Goal: Transaction & Acquisition: Obtain resource

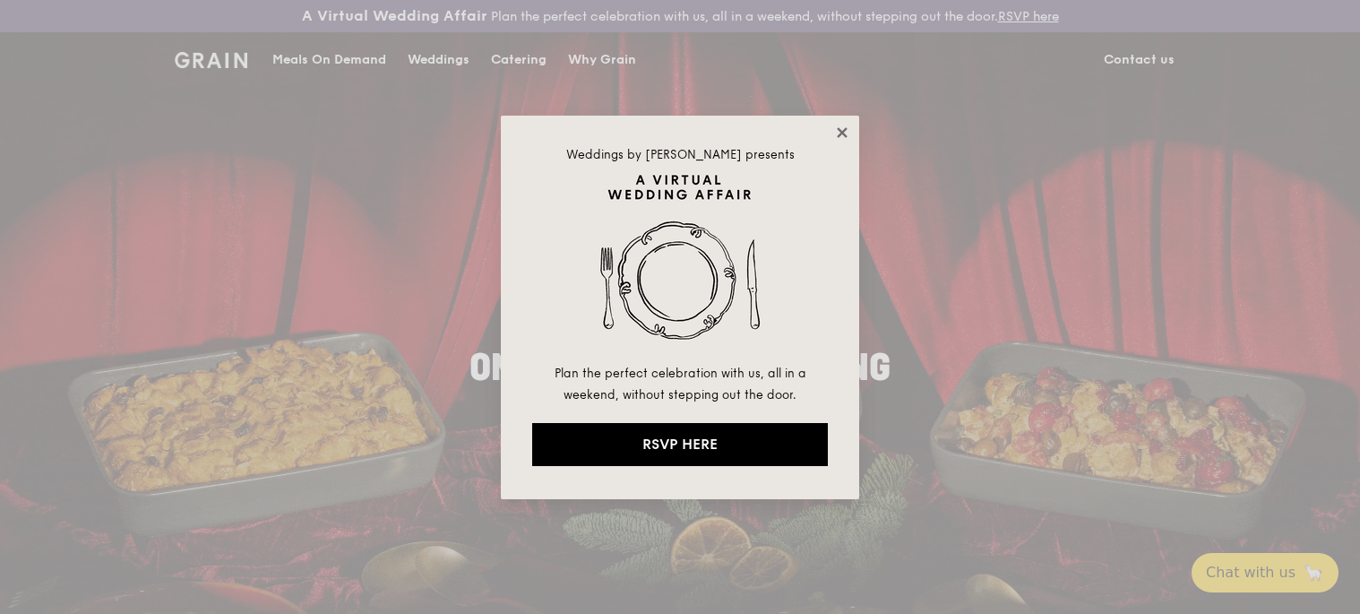
click at [835, 130] on icon at bounding box center [842, 133] width 16 height 16
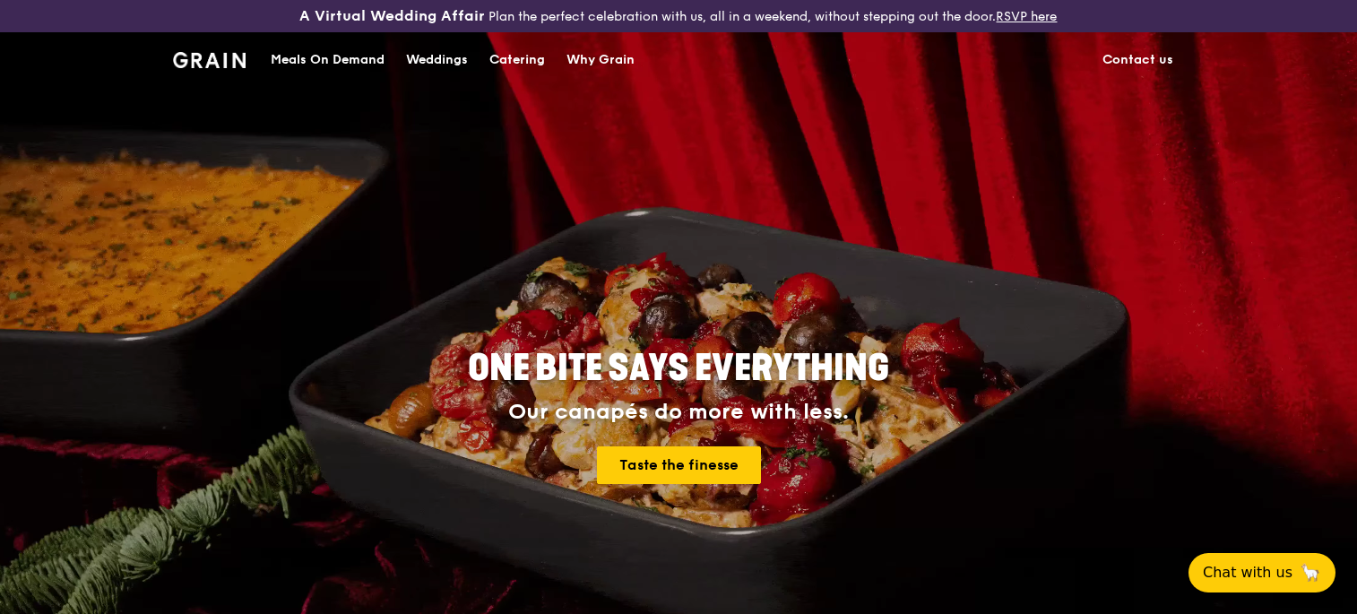
click at [289, 59] on div "Meals On Demand" at bounding box center [328, 60] width 114 height 54
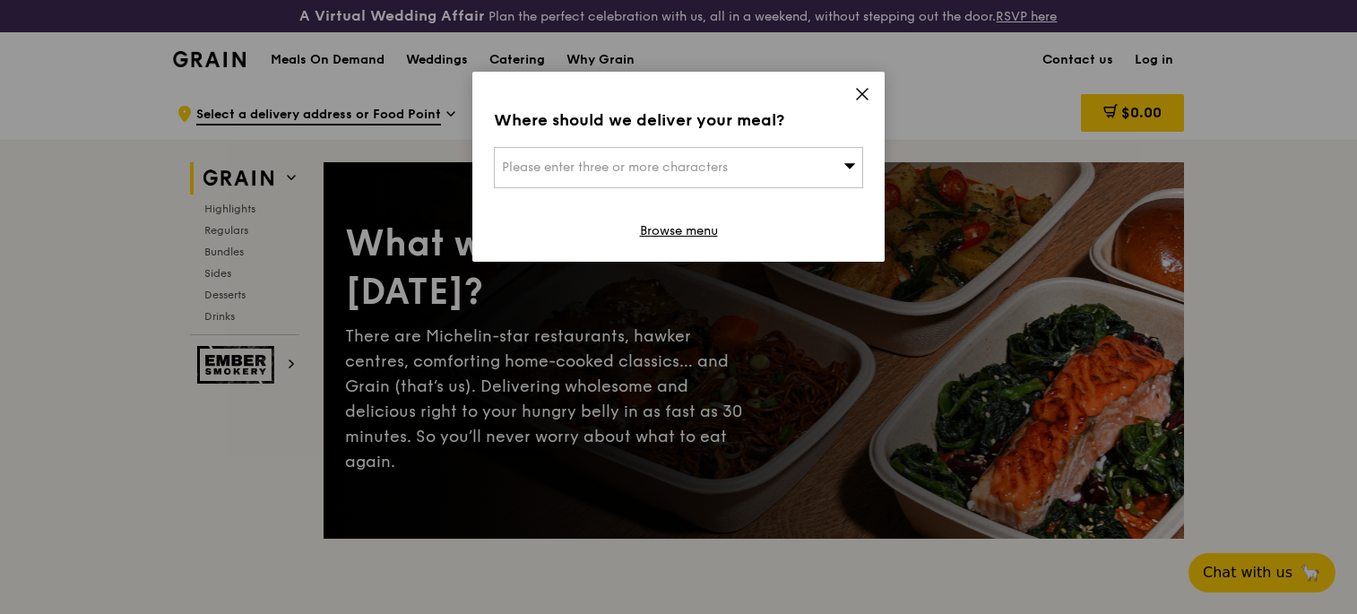
click at [762, 160] on div "Please enter three or more characters" at bounding box center [678, 167] width 369 height 41
click at [858, 97] on icon at bounding box center [862, 94] width 16 height 16
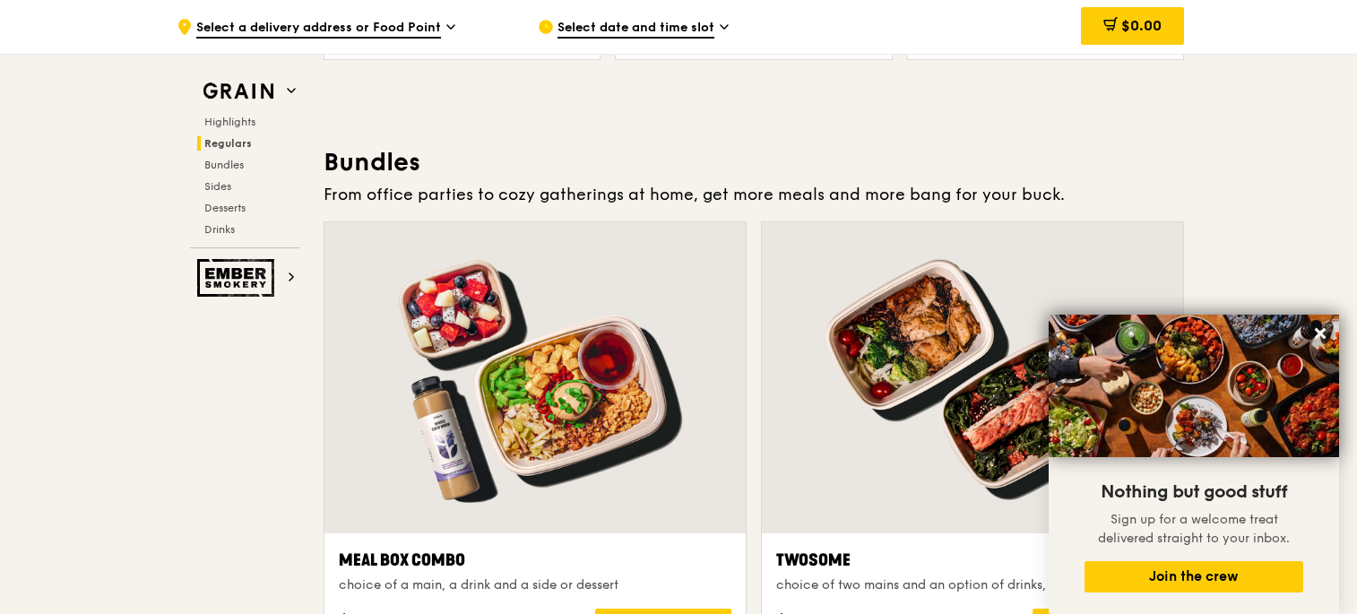
scroll to position [2688, 0]
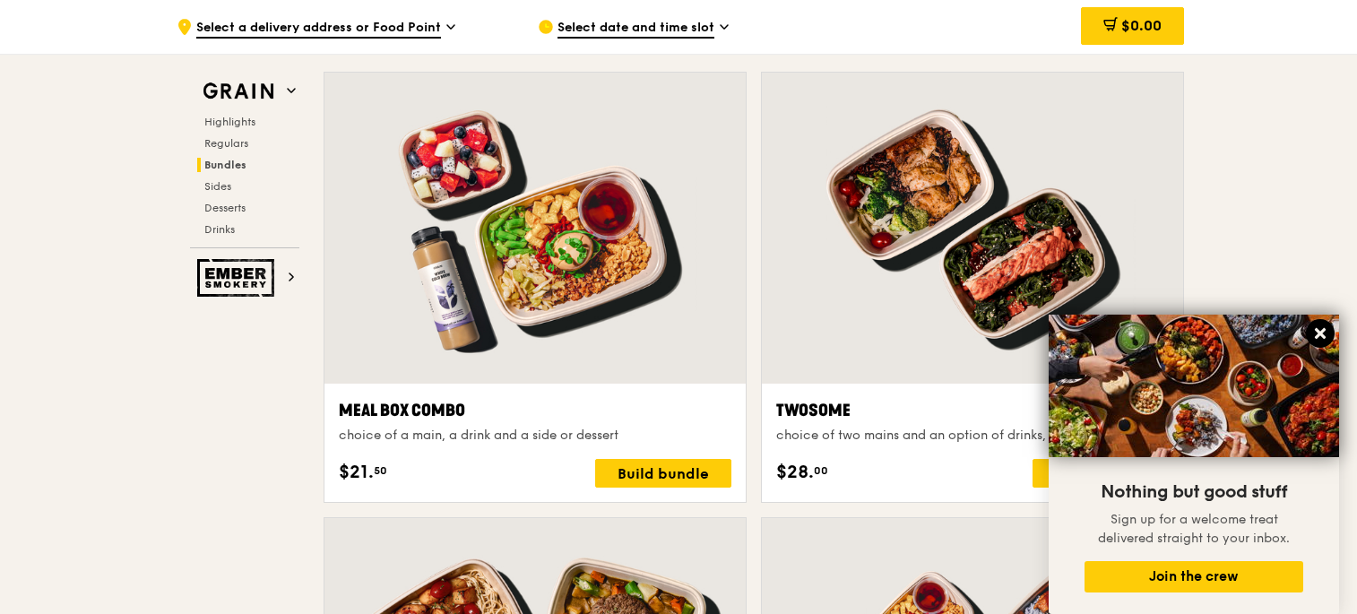
click at [1323, 333] on icon at bounding box center [1320, 333] width 16 height 16
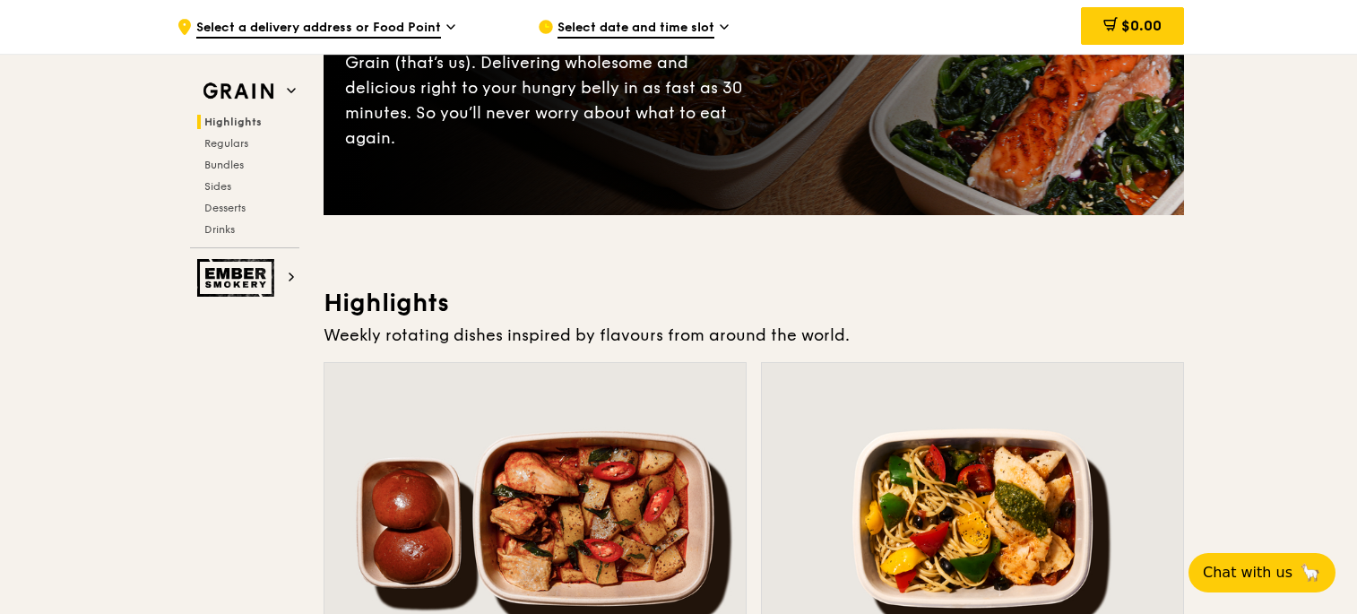
scroll to position [0, 0]
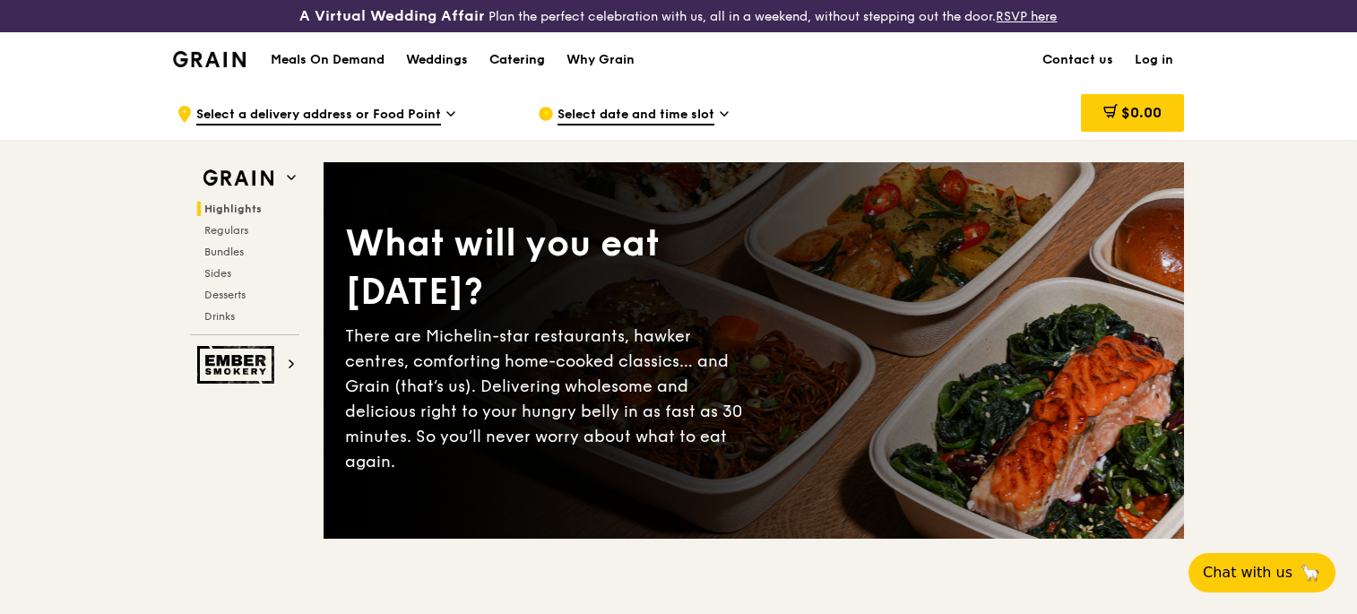
click at [512, 62] on div "Catering" at bounding box center [517, 60] width 56 height 54
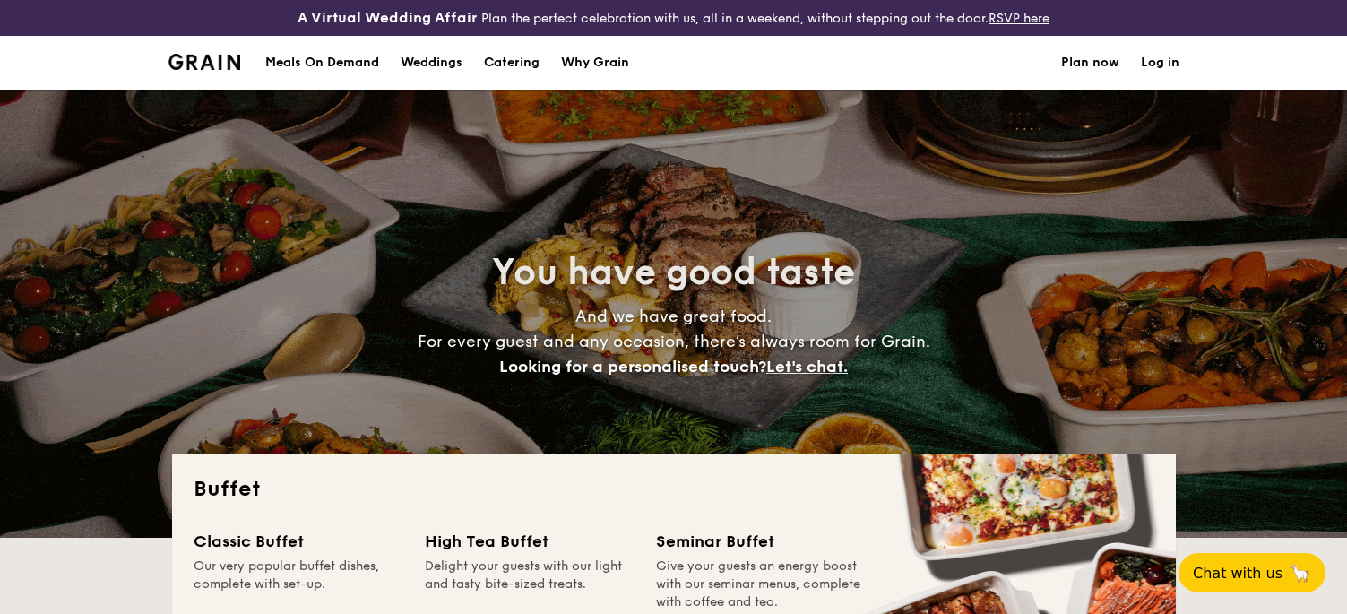
select select
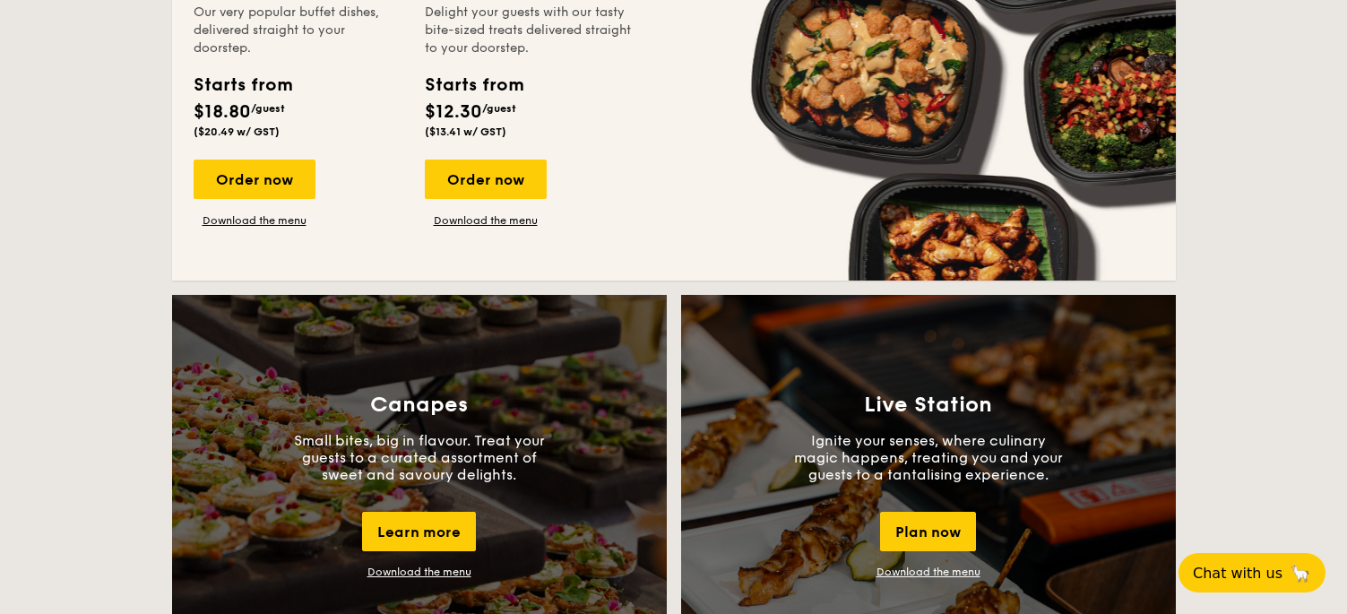
scroll to position [448, 0]
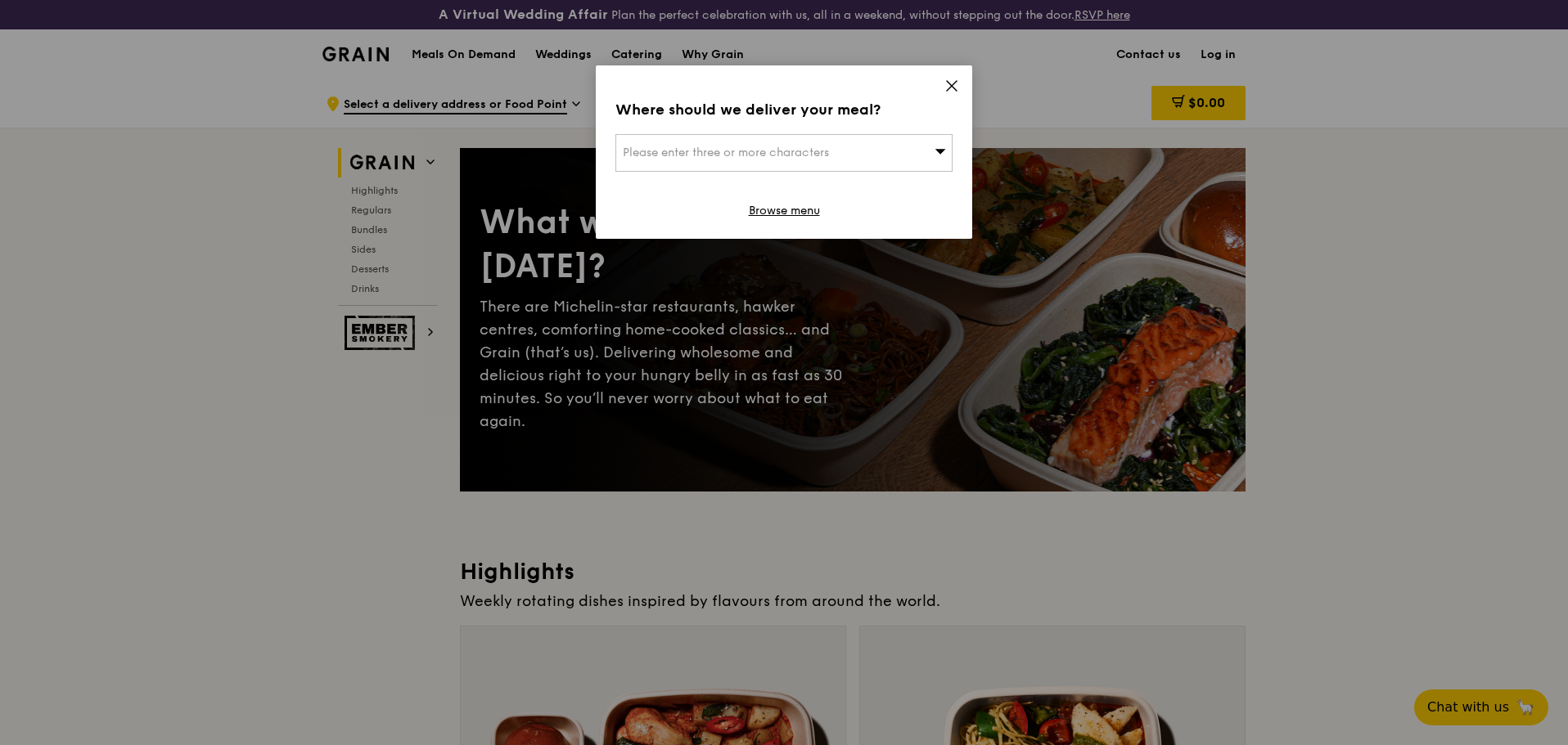
click at [957, 82] on icon at bounding box center [952, 86] width 15 height 15
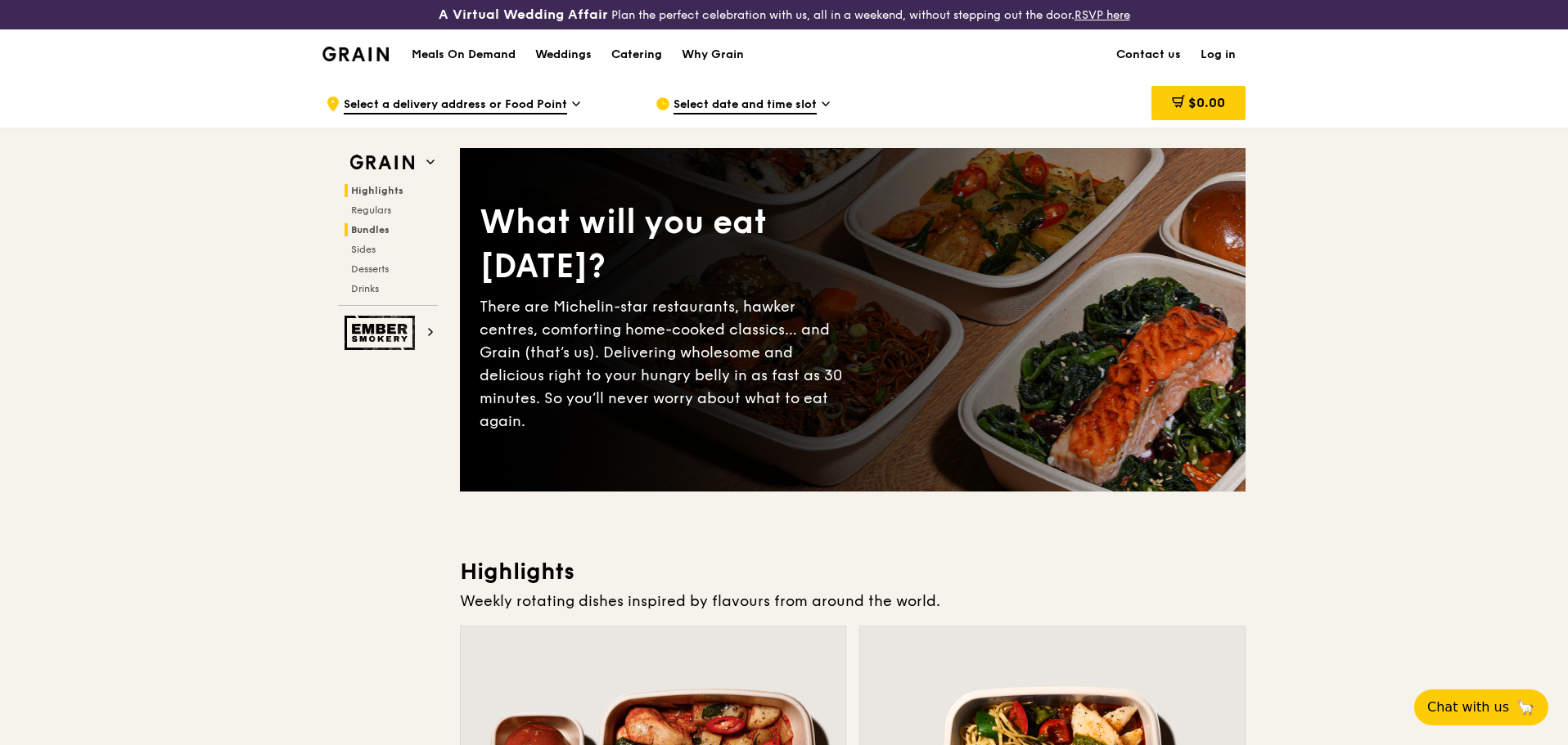
click at [396, 227] on h2 "Bundles" at bounding box center [391, 230] width 93 height 13
click at [634, 55] on div "Catering" at bounding box center [637, 55] width 51 height 49
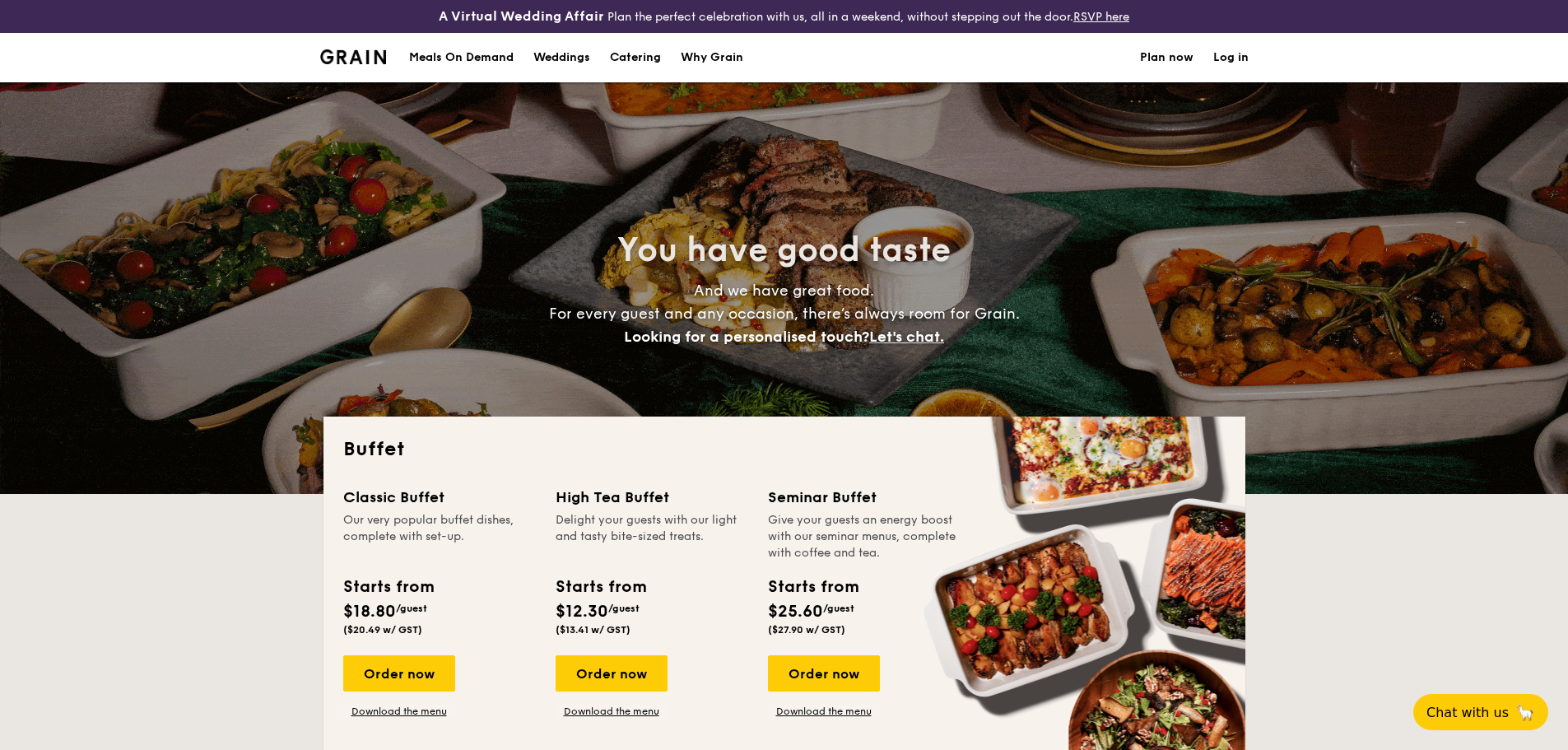
select select
